Goal: Transaction & Acquisition: Purchase product/service

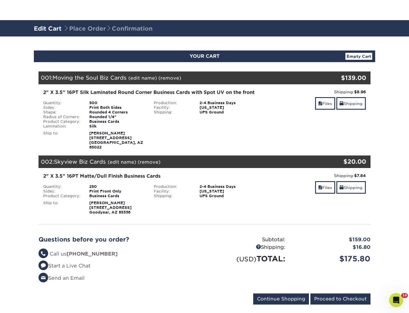
scroll to position [125, 0]
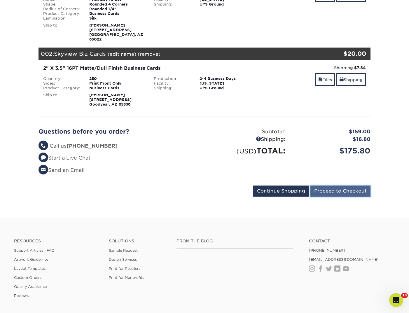
click at [339, 196] on input "Proceed to Checkout" at bounding box center [340, 190] width 60 height 11
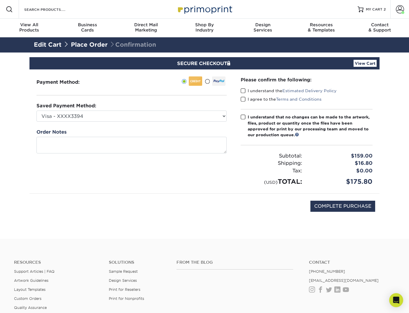
click at [240, 89] on div "Please confirm the following: I understand the Estimated Delivery Policy I agre…" at bounding box center [306, 131] width 146 height 124
click at [244, 98] on span at bounding box center [242, 99] width 5 height 6
click at [0, 0] on input "I agree to the Terms and Conditions" at bounding box center [0, 0] width 0 height 0
click at [243, 91] on span at bounding box center [242, 91] width 5 height 6
click at [0, 0] on input "I understand the Estimated Delivery Policy" at bounding box center [0, 0] width 0 height 0
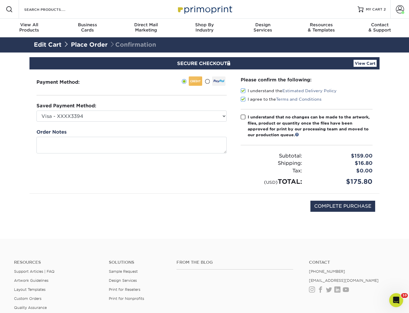
click at [244, 116] on span at bounding box center [242, 117] width 5 height 6
click at [0, 0] on input "I understand that no changes can be made to the artwork, files, product or quan…" at bounding box center [0, 0] width 0 height 0
click at [344, 204] on input "COMPLETE PURCHASE" at bounding box center [342, 205] width 65 height 11
type input "PROCESSING, PLEASE WAIT..."
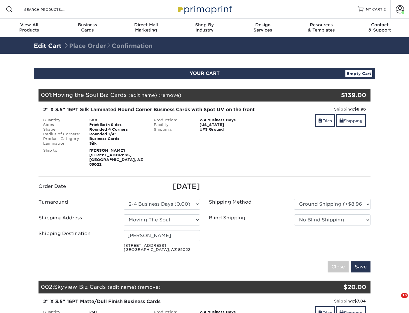
select select "286685"
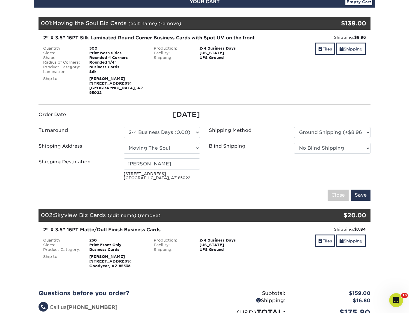
scroll to position [76, 0]
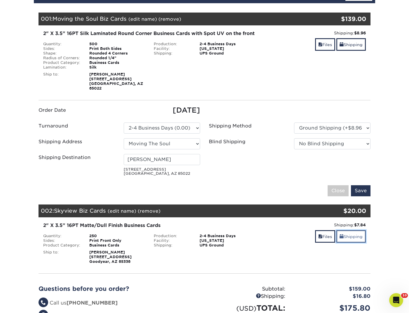
click at [342, 236] on span at bounding box center [341, 236] width 4 height 5
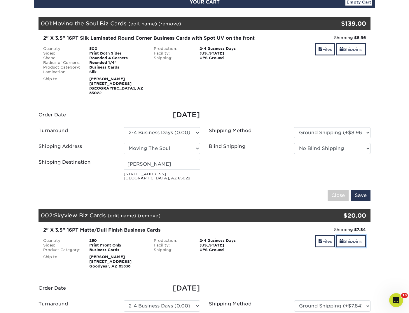
scroll to position [0, 0]
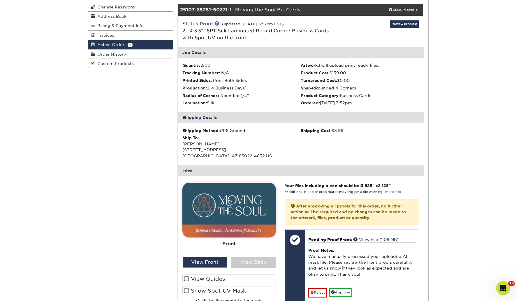
scroll to position [116, 0]
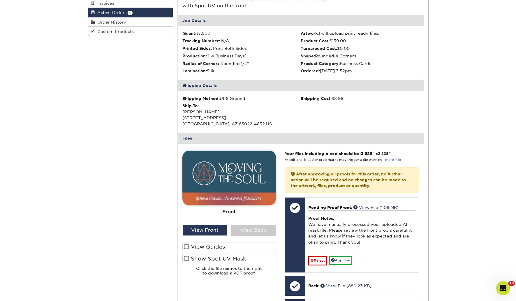
click at [224, 247] on label "View Guides" at bounding box center [229, 246] width 94 height 9
click at [0, 0] on input "View Guides" at bounding box center [0, 0] width 0 height 0
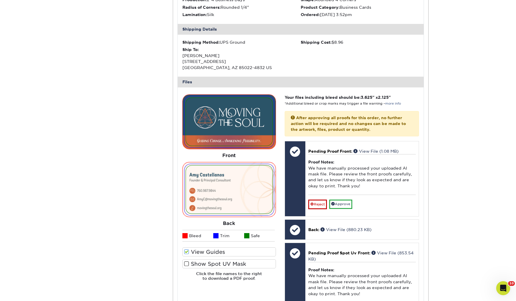
scroll to position [172, 0]
click at [222, 261] on label "Show Spot UV Mask" at bounding box center [229, 263] width 94 height 9
click at [0, 0] on input "Show Spot UV Mask" at bounding box center [0, 0] width 0 height 0
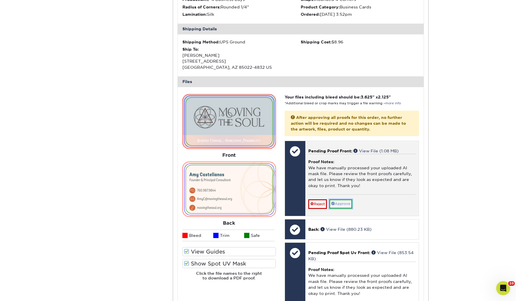
click at [343, 202] on link "Approve" at bounding box center [340, 203] width 23 height 9
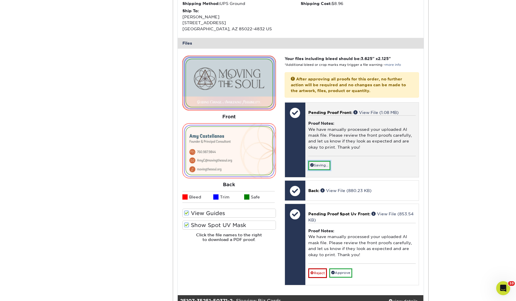
scroll to position [293, 0]
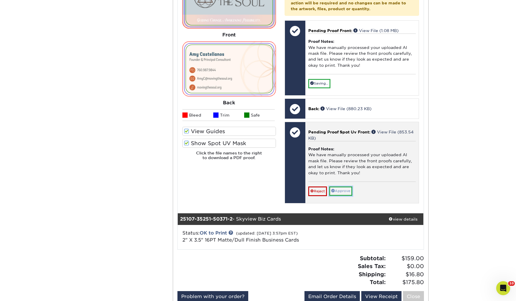
click at [345, 191] on link "Approve" at bounding box center [340, 191] width 23 height 9
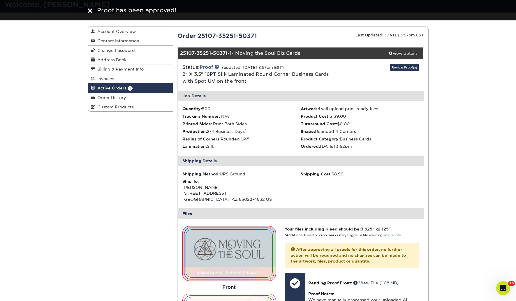
scroll to position [0, 0]
